Goal: Transaction & Acquisition: Subscribe to service/newsletter

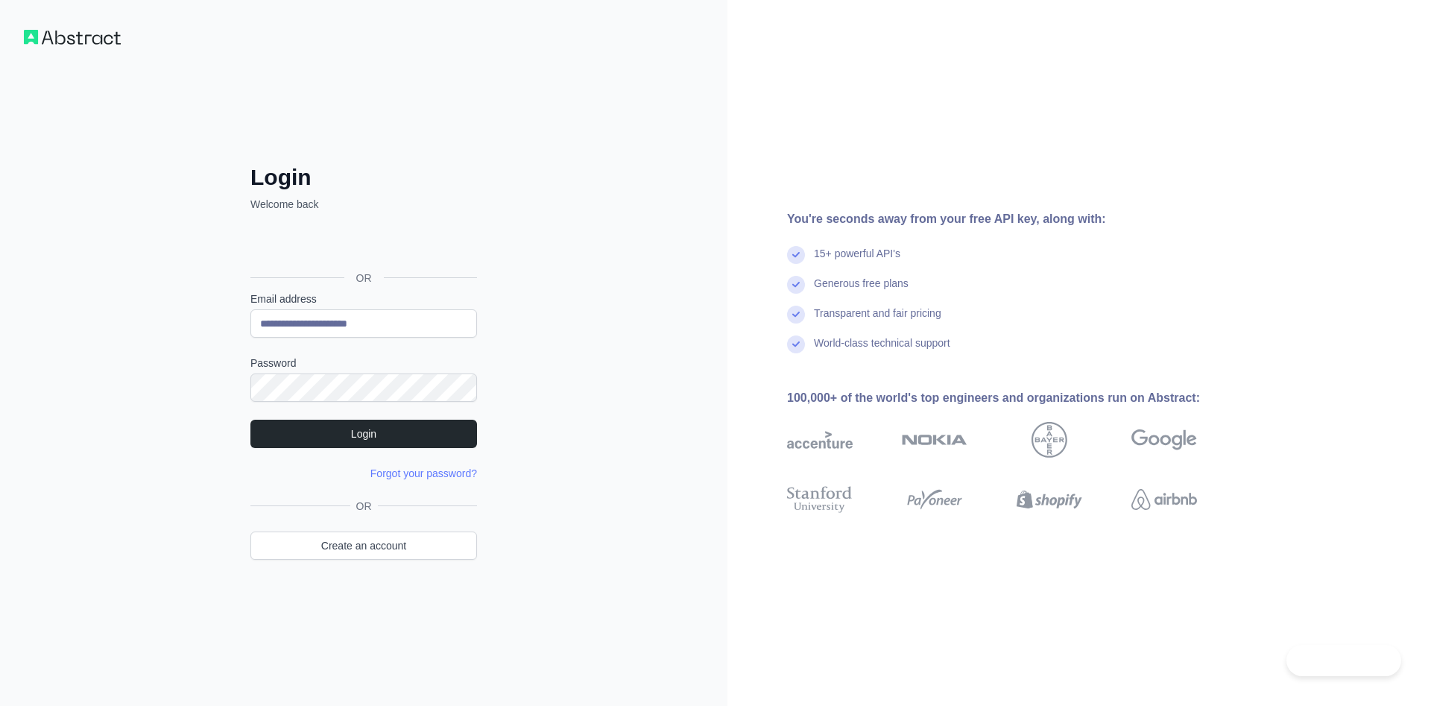
click at [390, 439] on button "Login" at bounding box center [363, 434] width 227 height 28
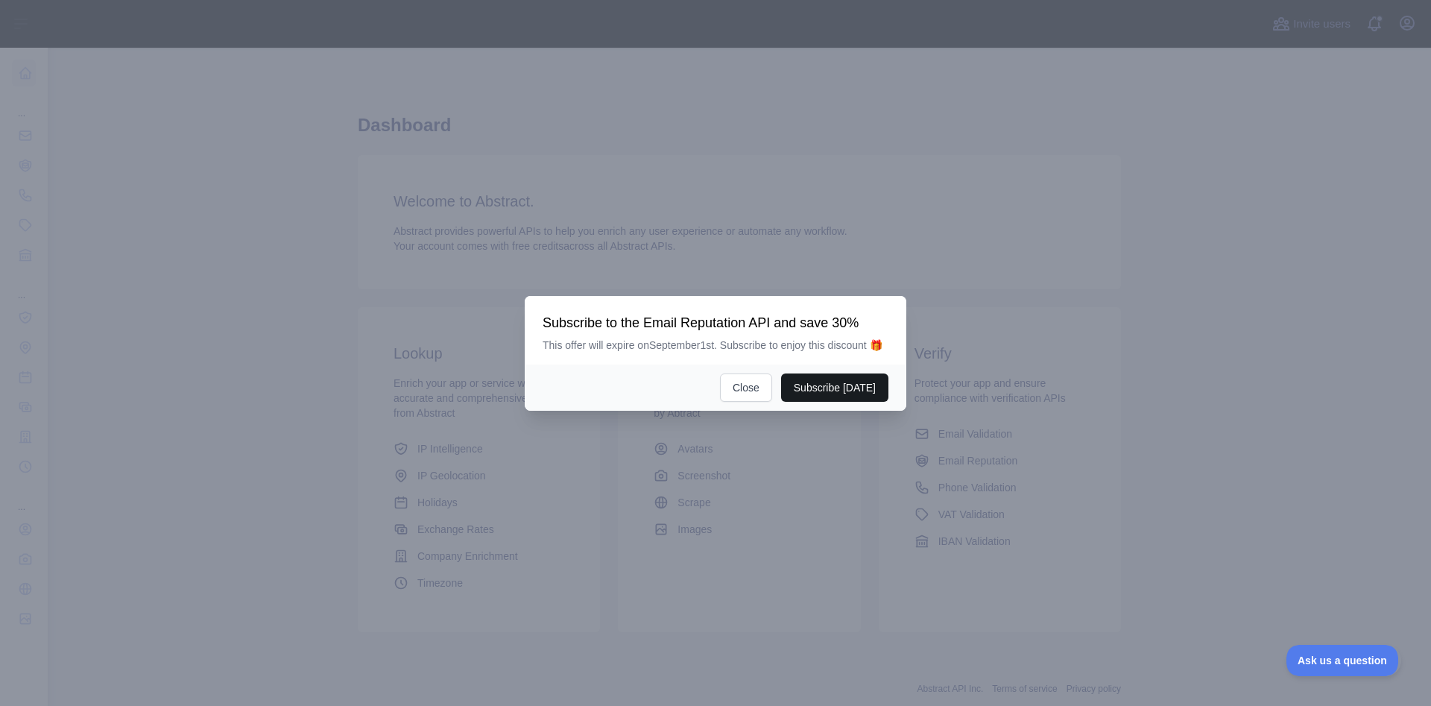
click at [840, 386] on button "Subscribe [DATE]" at bounding box center [834, 387] width 107 height 28
click at [737, 389] on button "Close" at bounding box center [746, 387] width 52 height 28
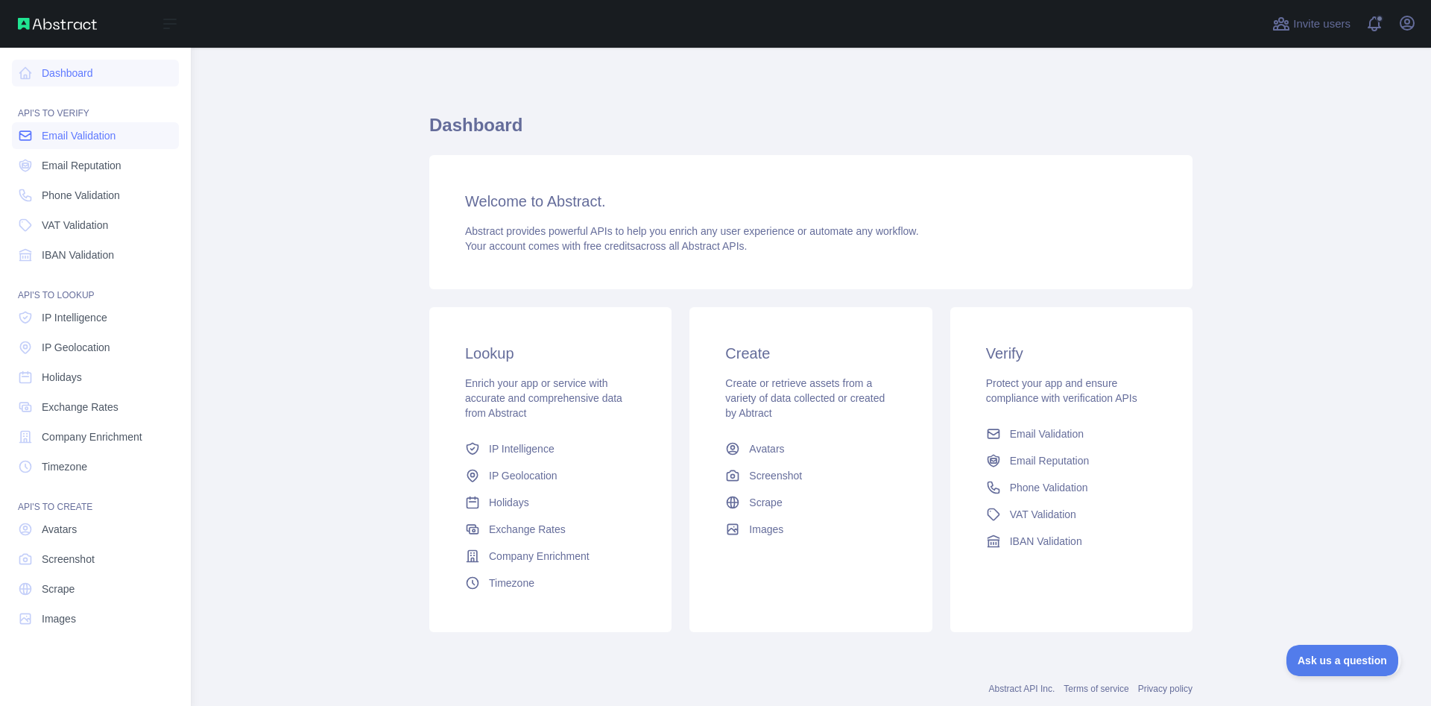
click at [82, 140] on span "Email Validation" at bounding box center [79, 135] width 74 height 15
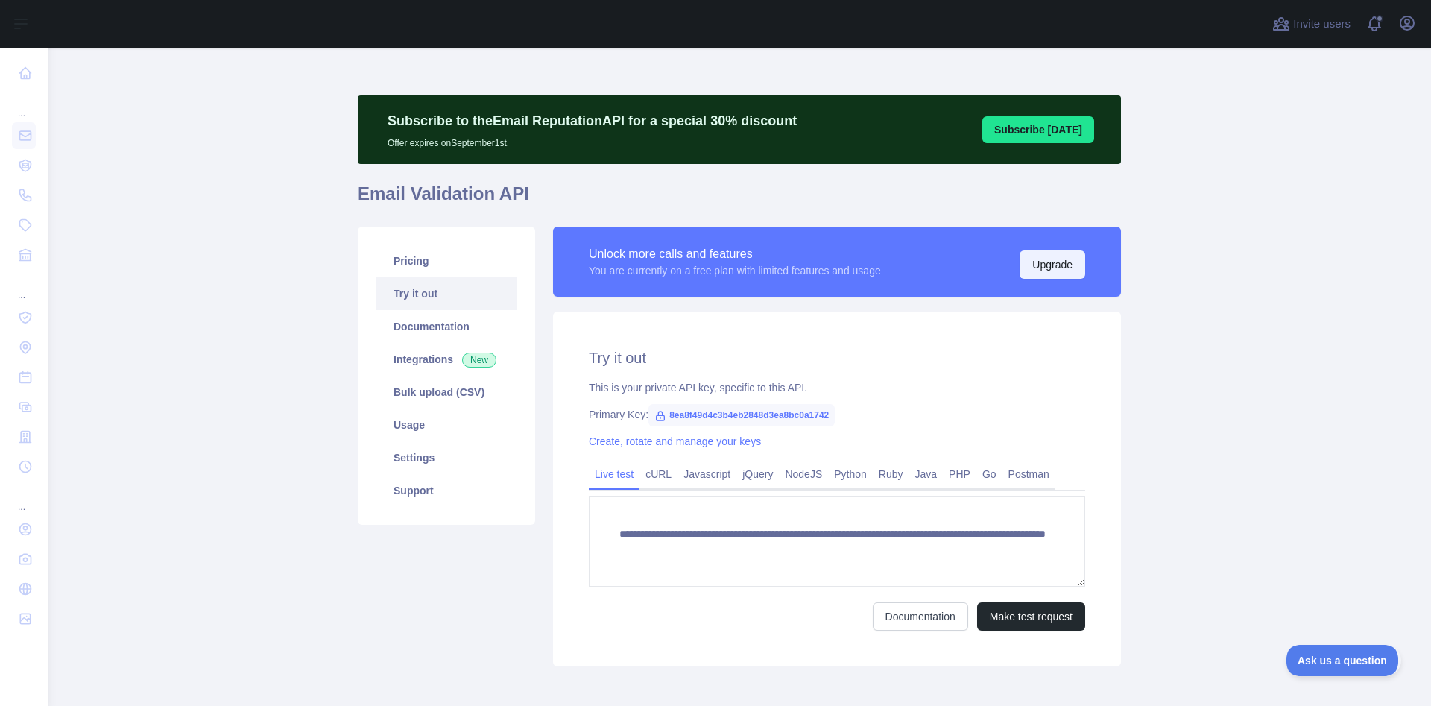
click at [1046, 265] on button "Upgrade" at bounding box center [1052, 264] width 66 height 28
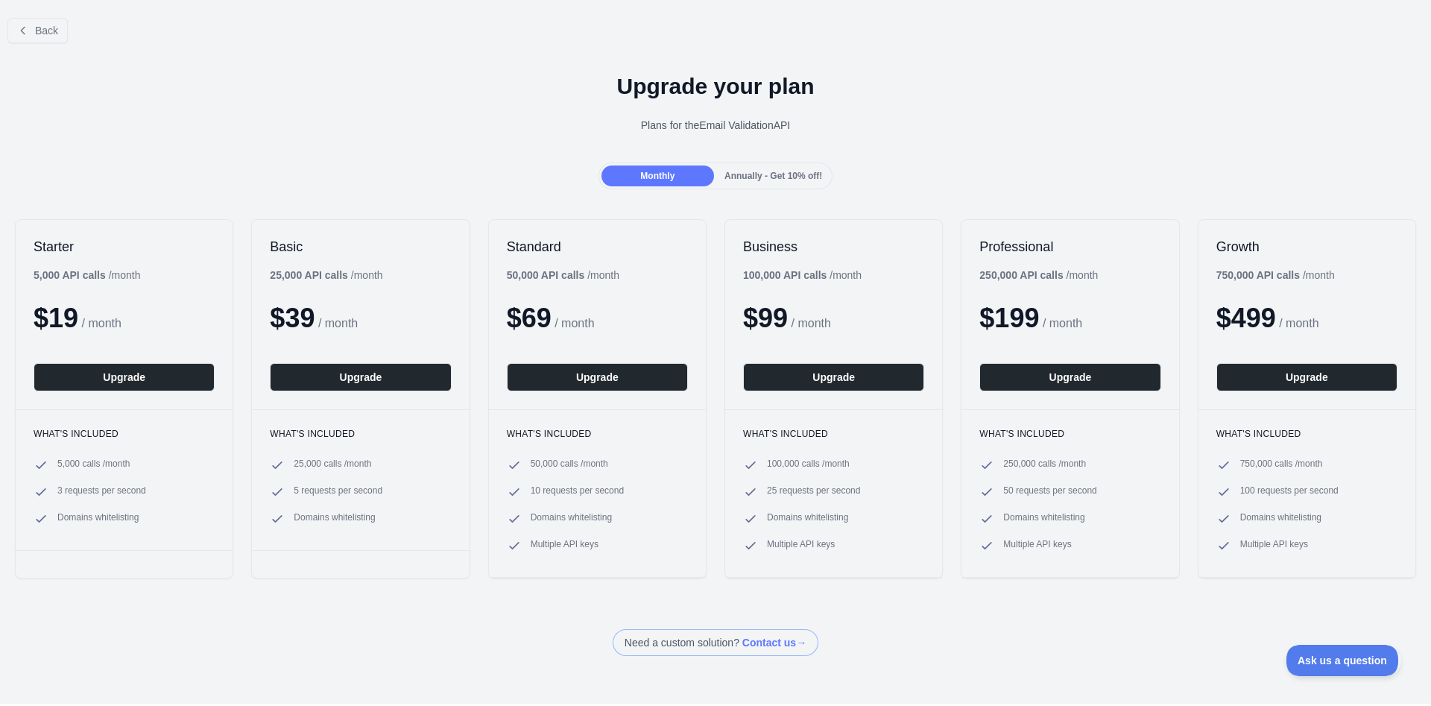
click at [793, 177] on span "Annually - Get 10% off!" at bounding box center [773, 176] width 98 height 10
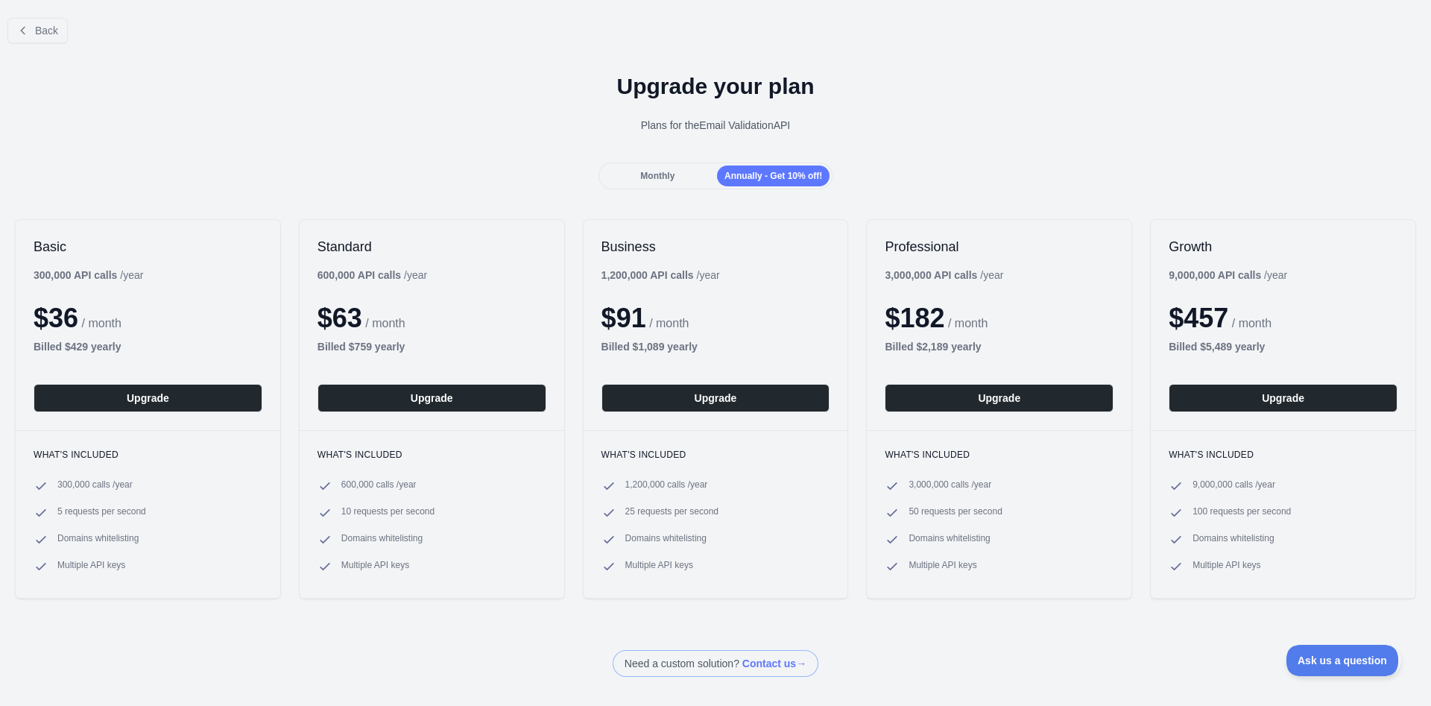
click at [700, 174] on div "Monthly" at bounding box center [657, 175] width 113 height 21
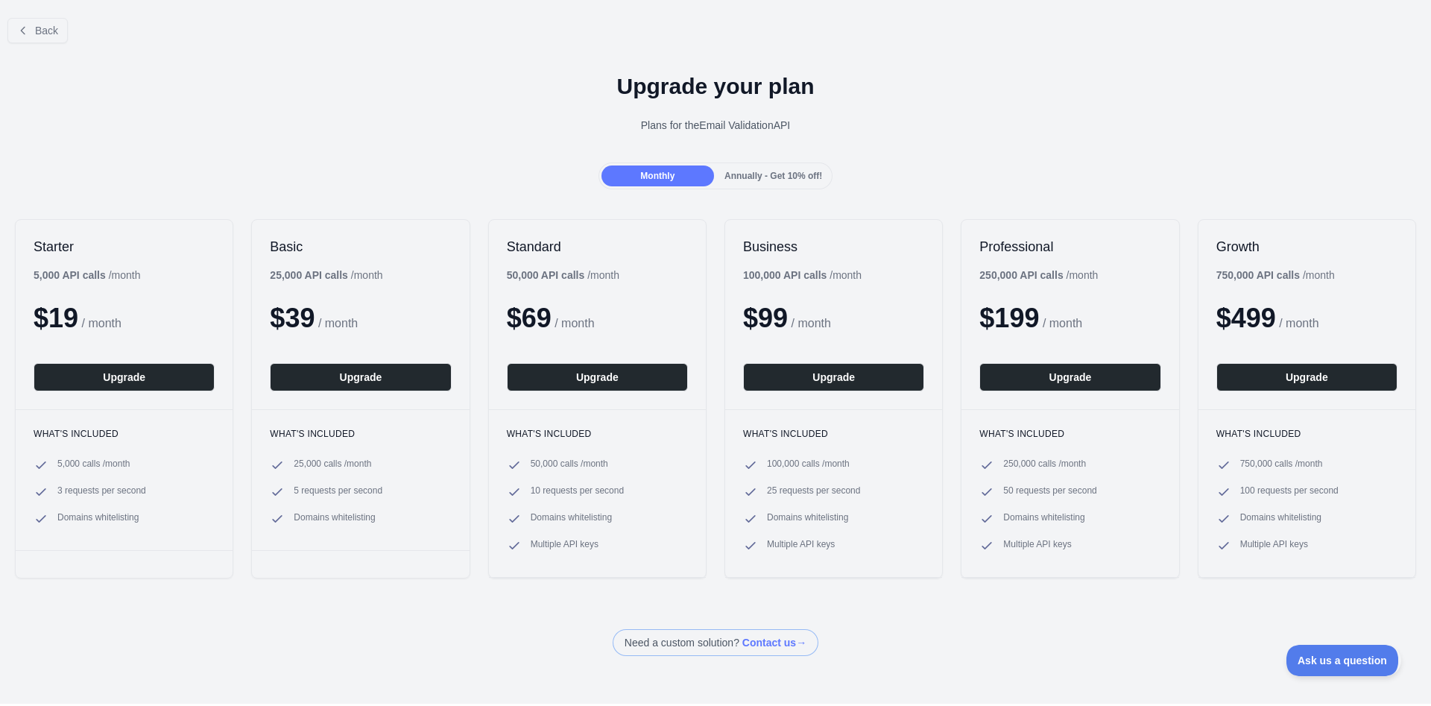
click at [761, 171] on span "Annually - Get 10% off!" at bounding box center [773, 176] width 98 height 10
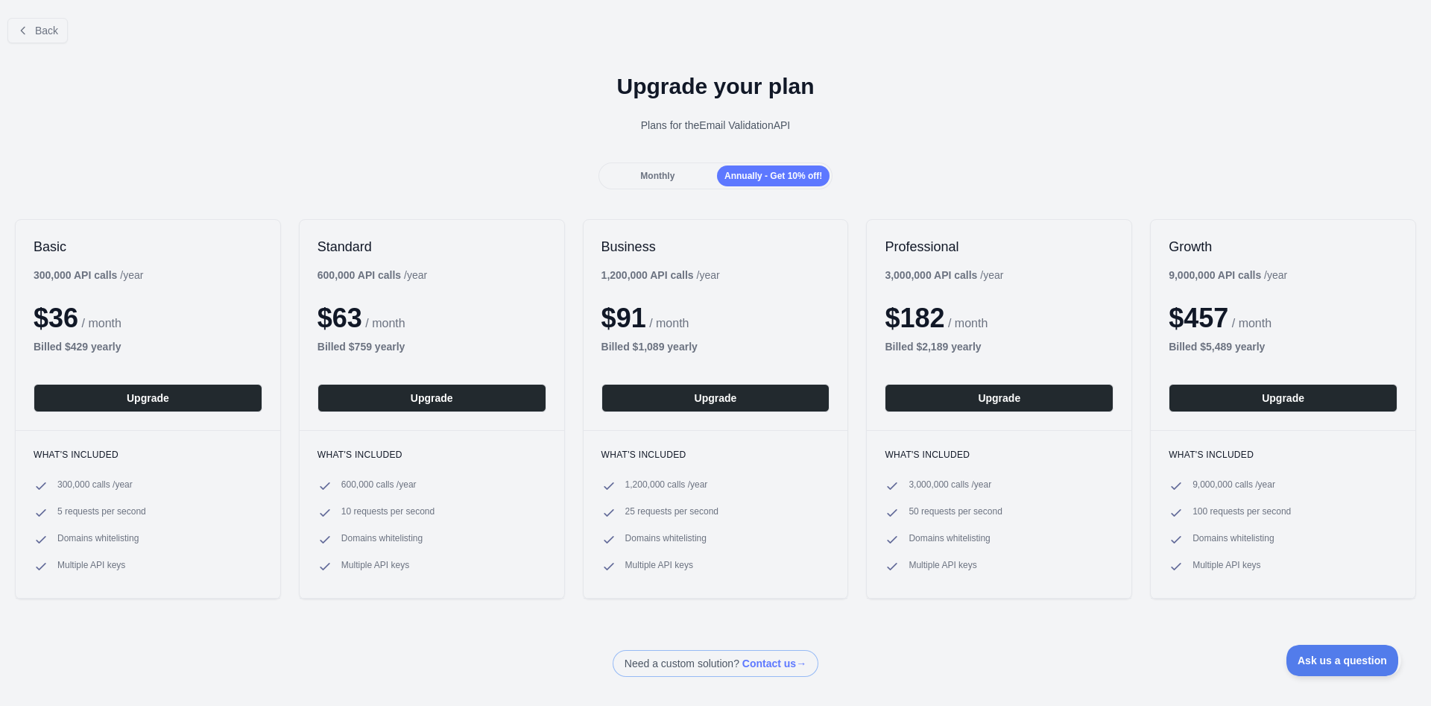
click at [674, 177] on span "Monthly" at bounding box center [657, 176] width 34 height 10
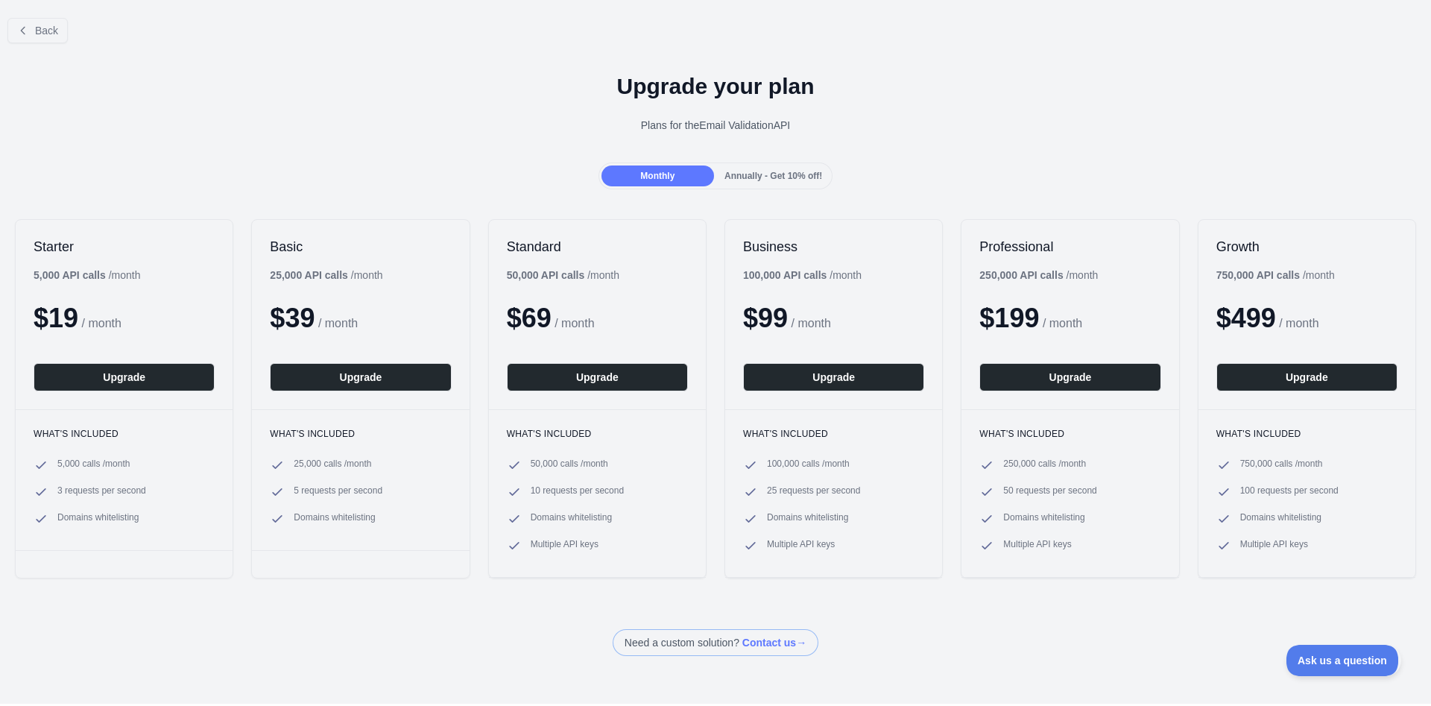
click at [780, 169] on div "Annually - Get 10% off!" at bounding box center [773, 175] width 113 height 21
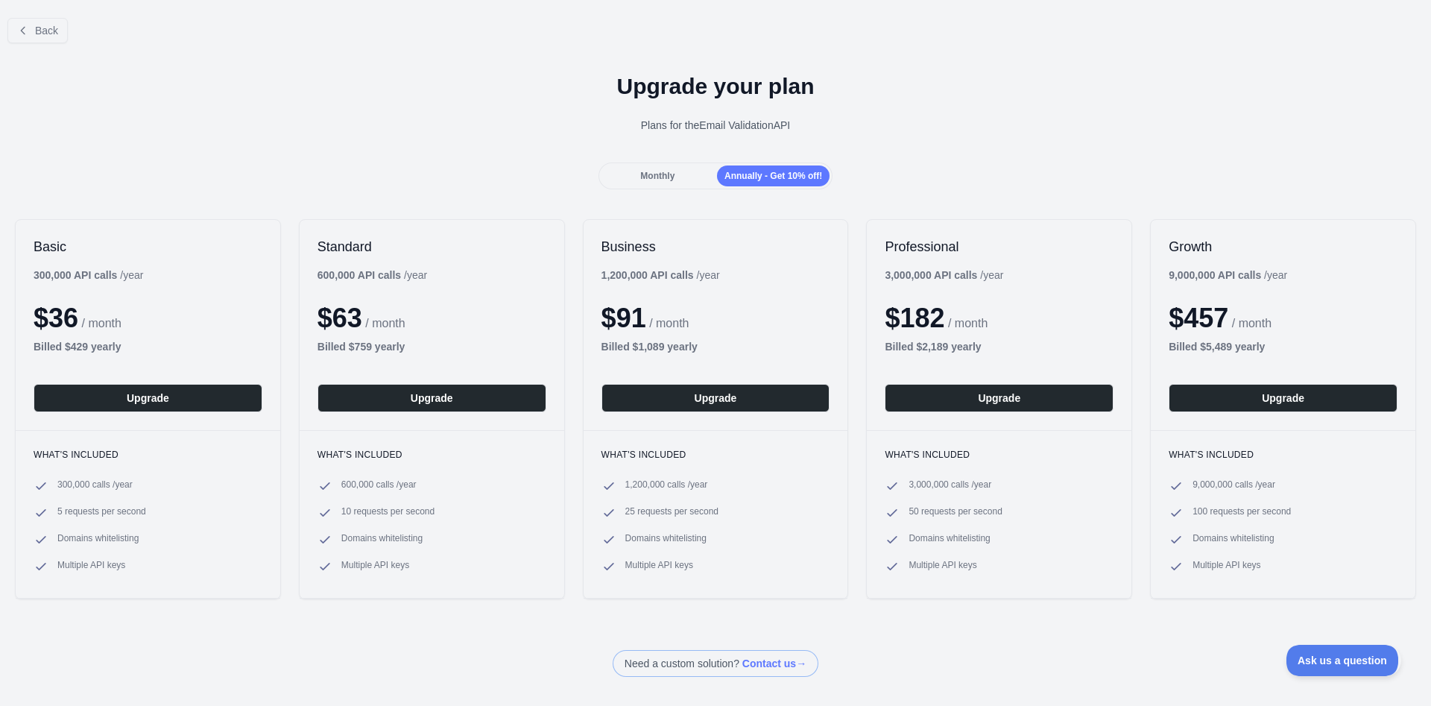
click at [671, 179] on span "Monthly" at bounding box center [657, 176] width 34 height 10
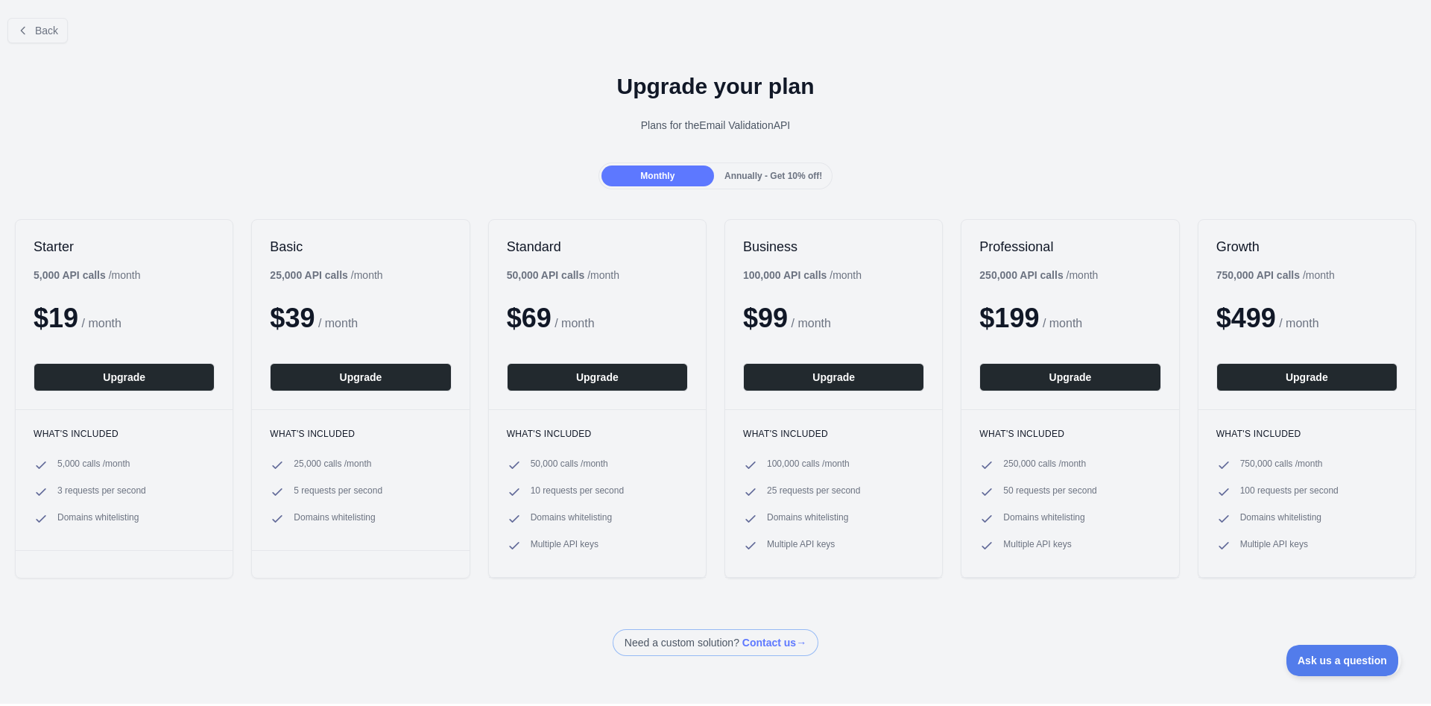
click at [771, 171] on span "Annually - Get 10% off!" at bounding box center [773, 176] width 98 height 10
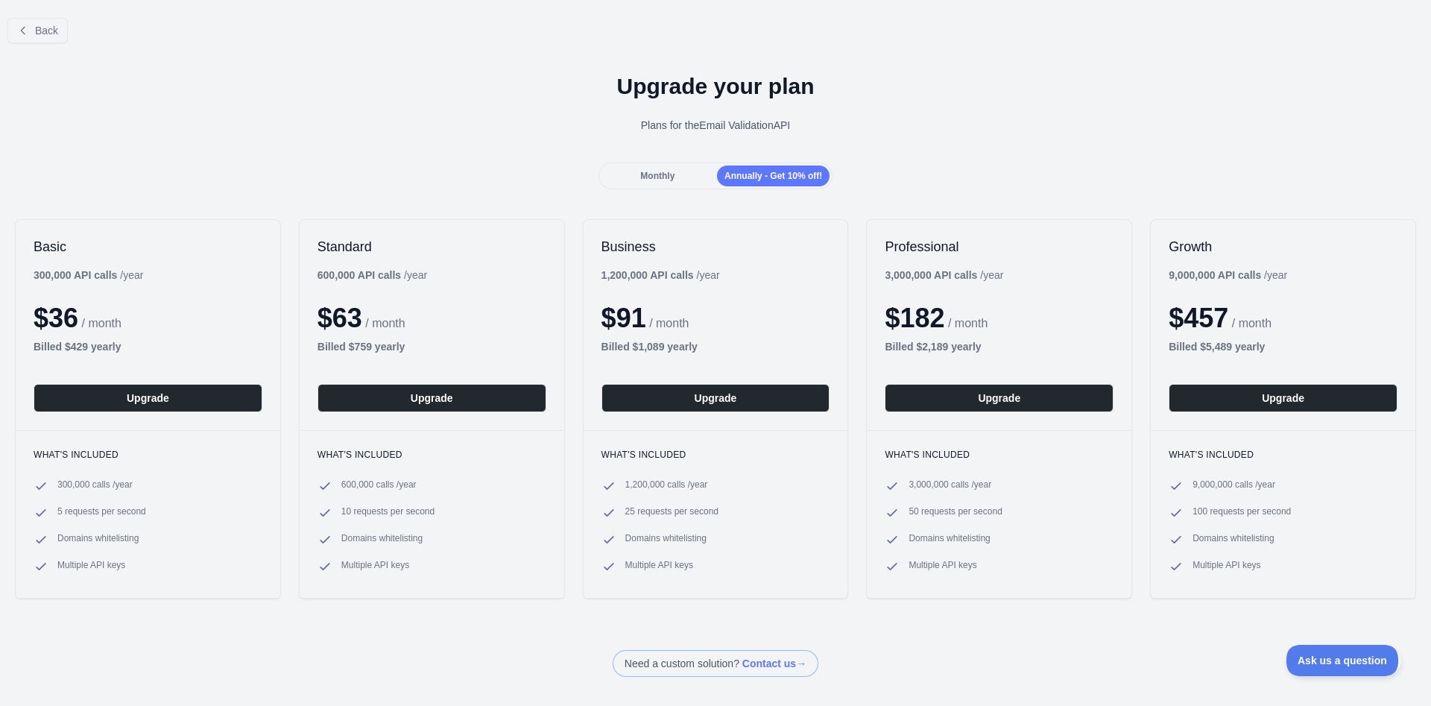
click at [694, 180] on div "Monthly" at bounding box center [657, 175] width 113 height 21
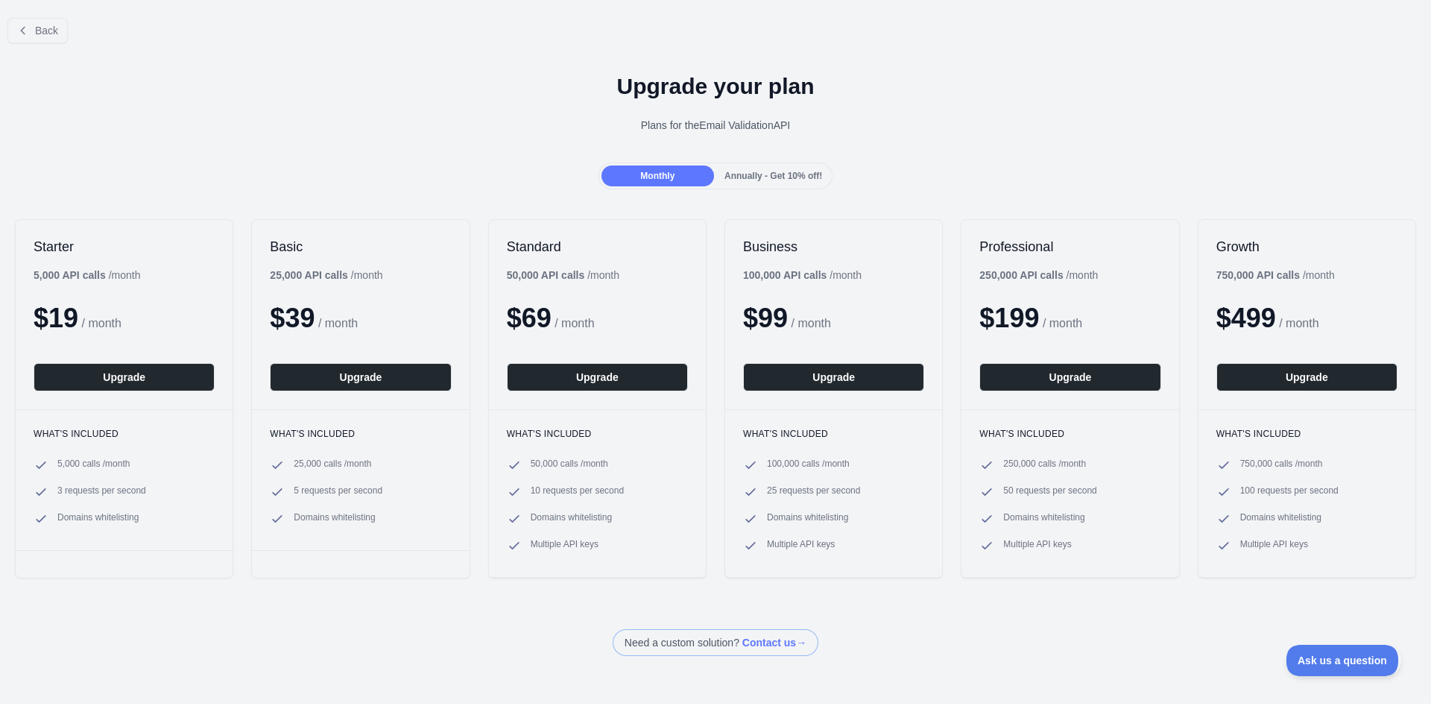
click at [771, 181] on span "Annually - Get 10% off!" at bounding box center [773, 176] width 98 height 10
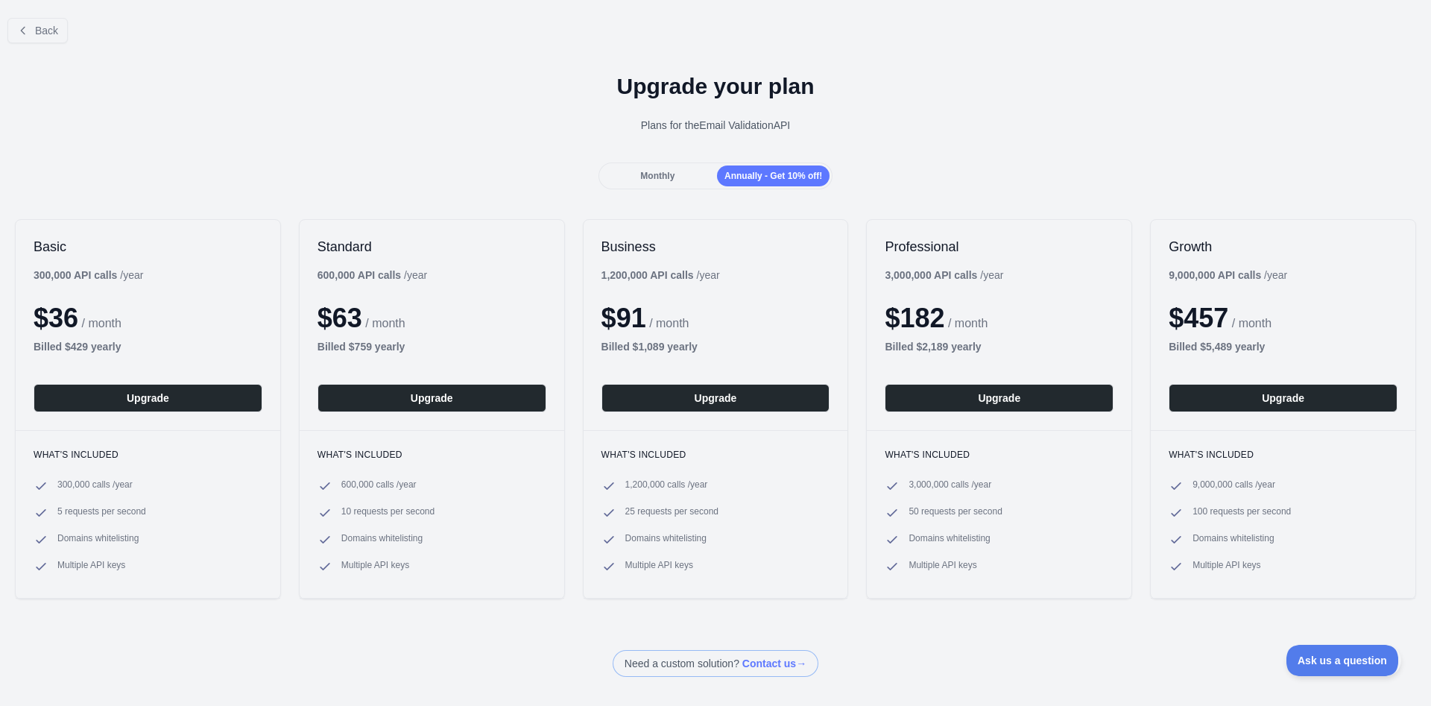
click at [658, 183] on div "Monthly" at bounding box center [657, 175] width 113 height 21
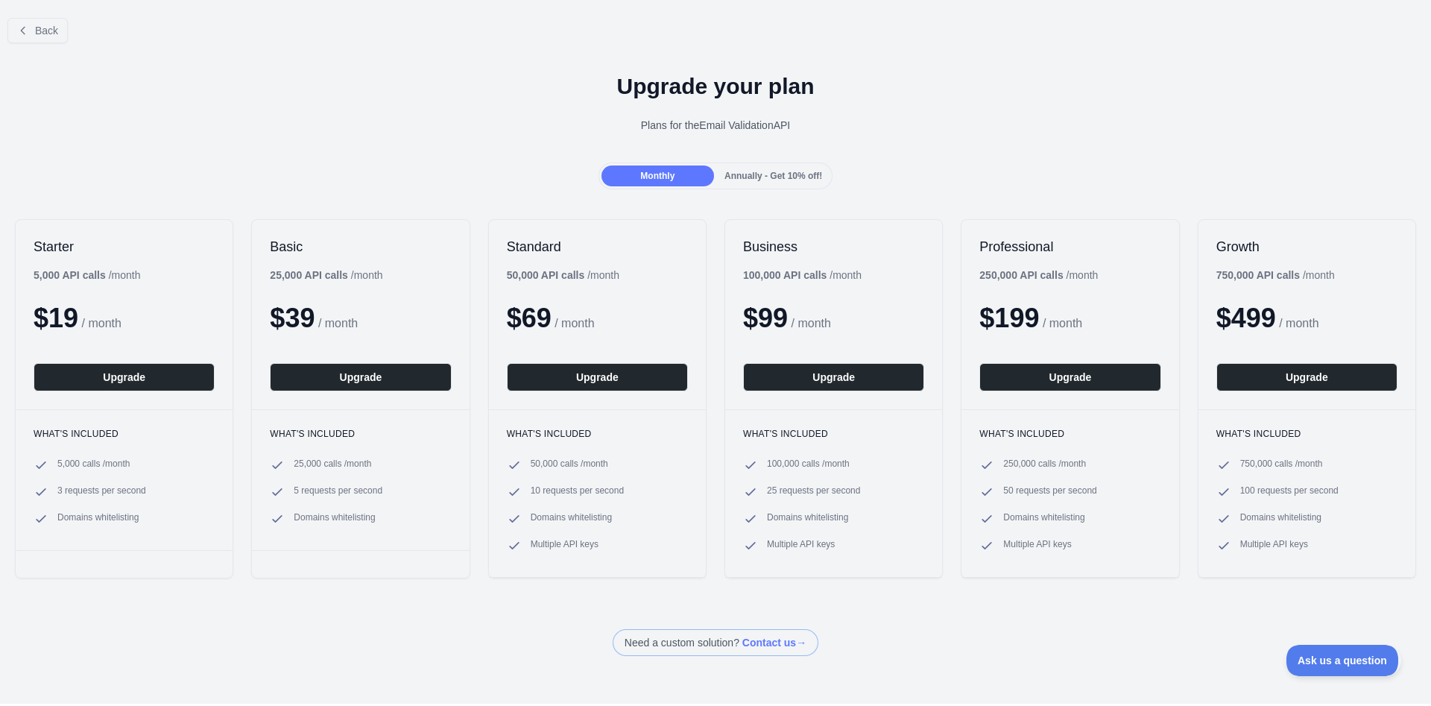
click at [768, 172] on span "Annually - Get 10% off!" at bounding box center [773, 176] width 98 height 10
